Goal: Information Seeking & Learning: Learn about a topic

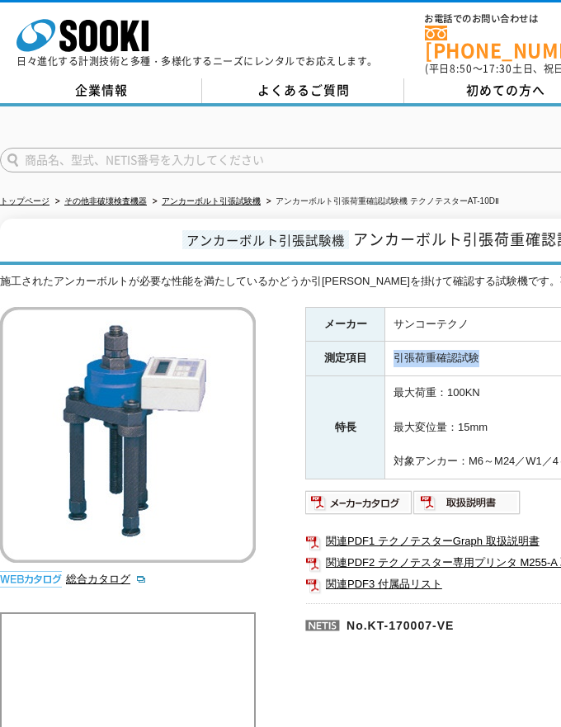
drag, startPoint x: 390, startPoint y: 344, endPoint x: 501, endPoint y: 339, distance: 110.7
copy td "引張荷重確認試験"
drag, startPoint x: 395, startPoint y: 347, endPoint x: 489, endPoint y: 350, distance: 94.2
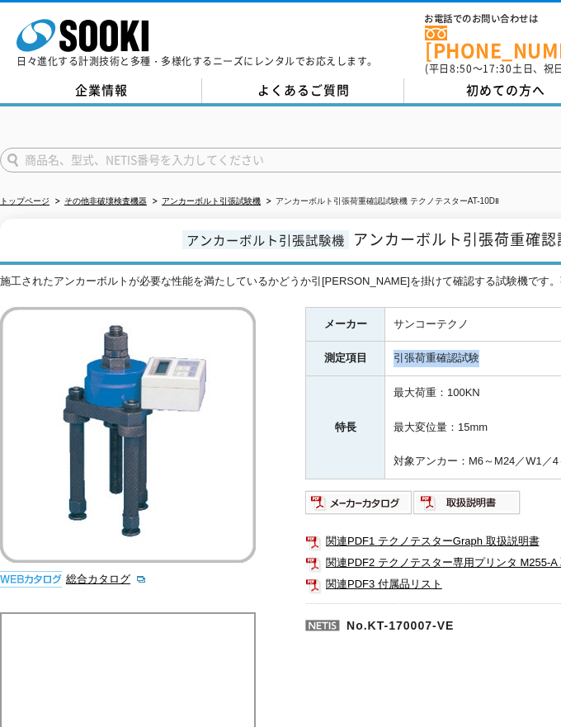
copy td "引張荷重確認試験"
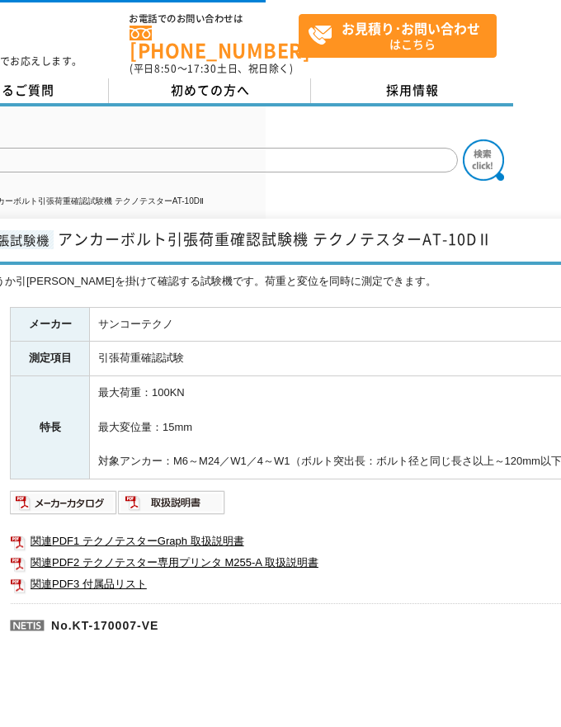
scroll to position [0, 310]
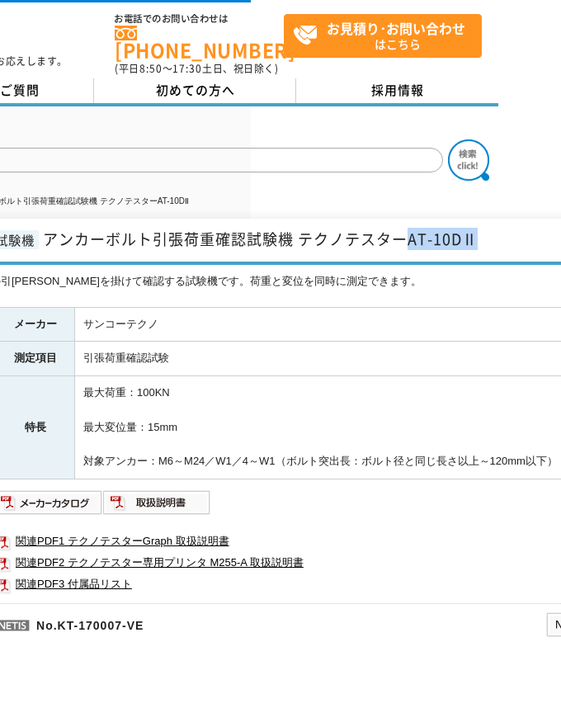
drag, startPoint x: 406, startPoint y: 227, endPoint x: 498, endPoint y: 232, distance: 91.8
click at [498, 232] on h1 "アンカーボルト引張試験機 アンカーボルト引張荷重確認試験機 テクノテスターAT-10DⅡ" at bounding box center [173, 242] width 966 height 46
copy span "AT-10DⅡ"
click at [413, 358] on td "引張荷重確認試験" at bounding box center [365, 359] width 580 height 35
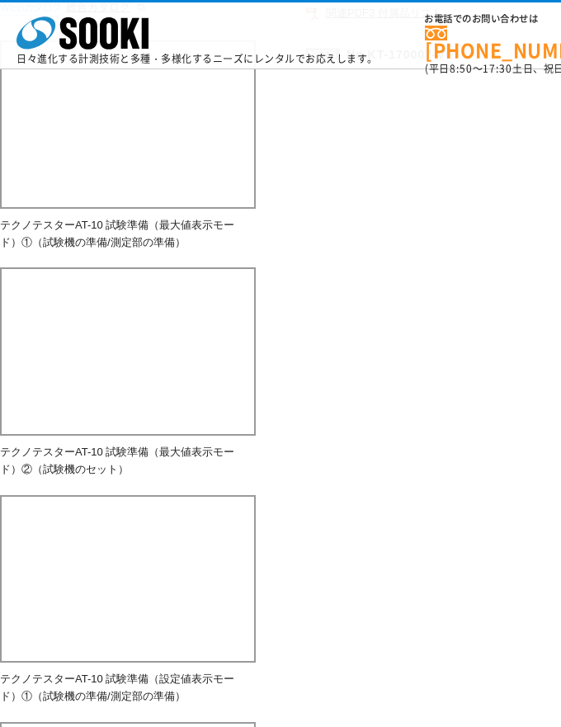
scroll to position [908, 0]
